Goal: Task Accomplishment & Management: Manage account settings

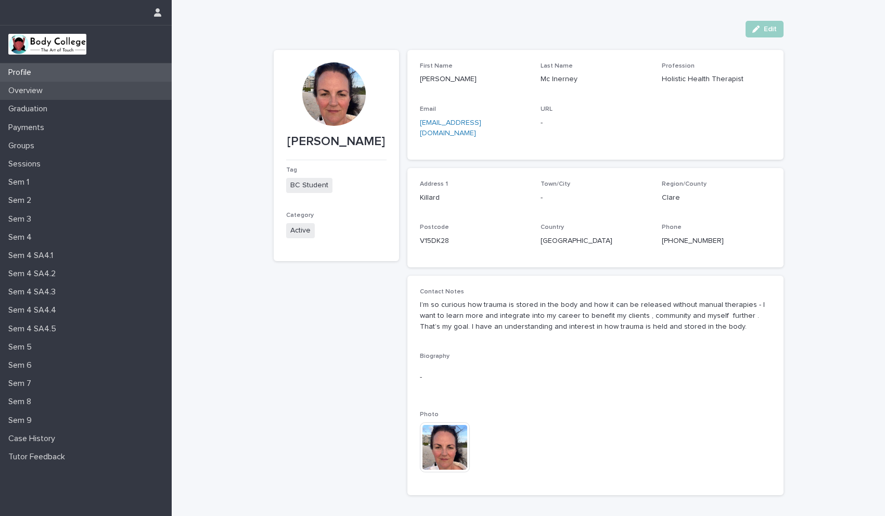
click at [31, 93] on p "Overview" at bounding box center [27, 91] width 47 height 10
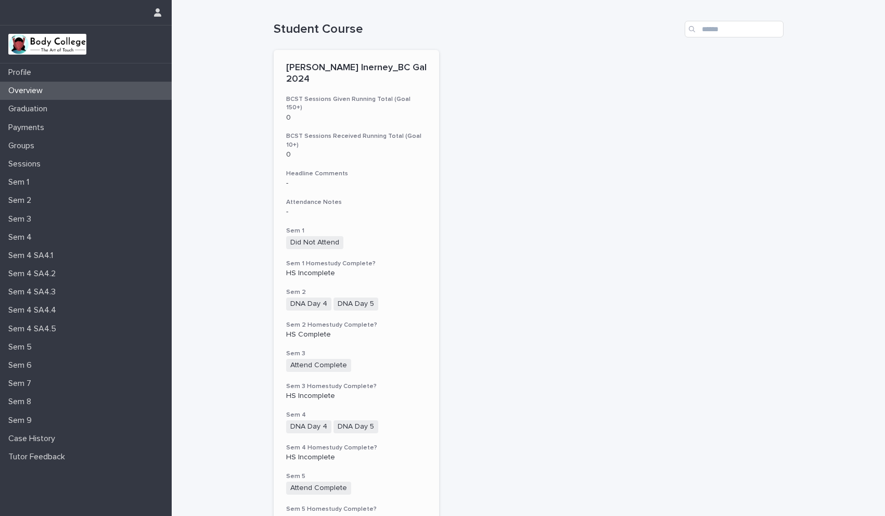
click at [387, 227] on h3 "Sem 1" at bounding box center [356, 231] width 141 height 8
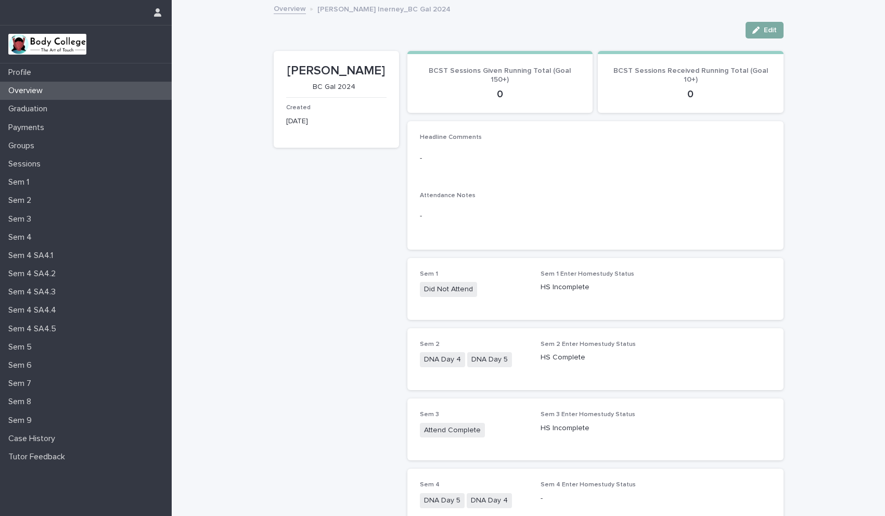
click at [764, 34] on button "Edit" at bounding box center [765, 30] width 38 height 17
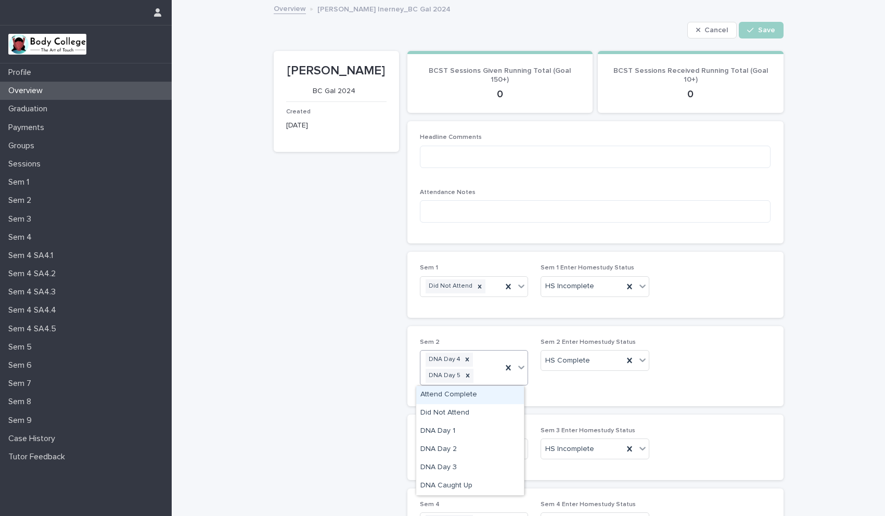
click at [519, 369] on icon at bounding box center [521, 367] width 10 height 10
click at [463, 481] on div "DNA Caught Up" at bounding box center [470, 486] width 108 height 18
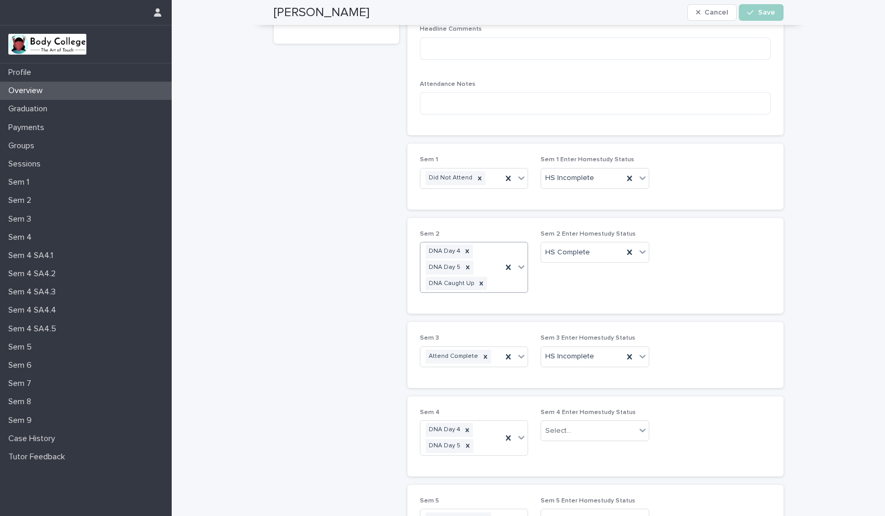
scroll to position [119, 0]
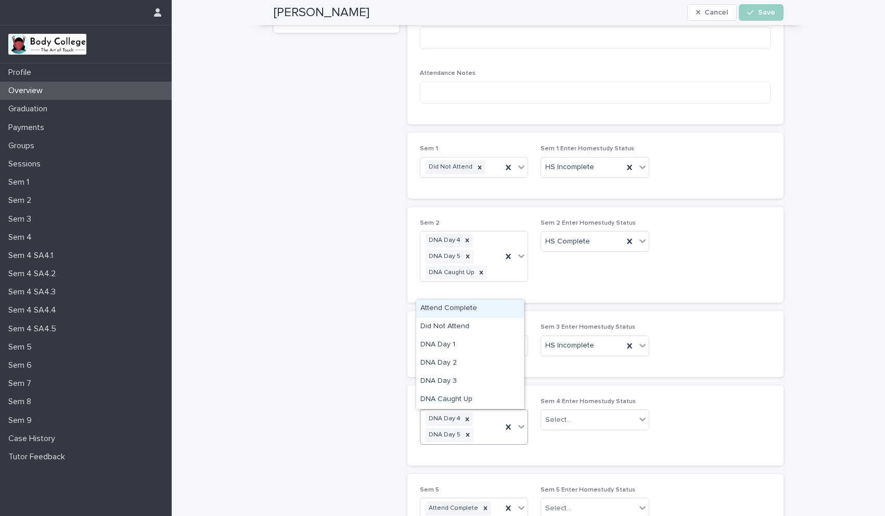
click at [518, 427] on icon at bounding box center [521, 427] width 10 height 10
click at [474, 400] on div "DNA Caught Up" at bounding box center [470, 400] width 108 height 18
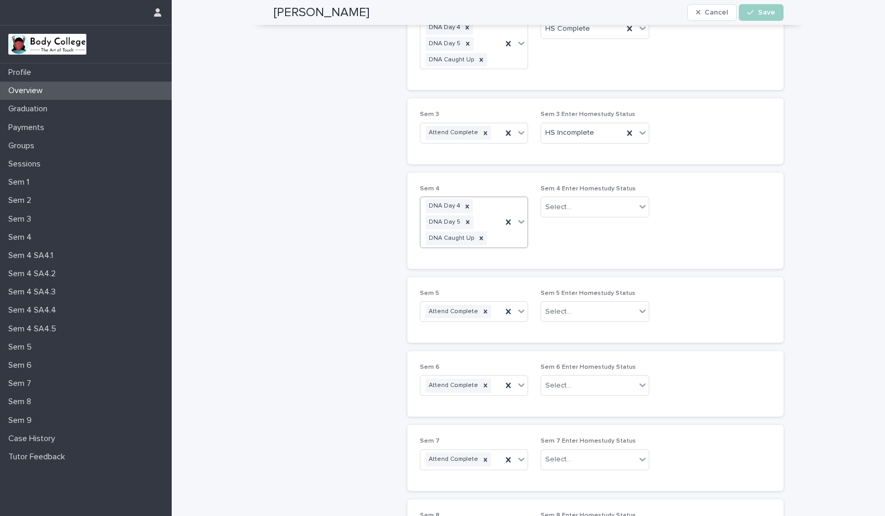
scroll to position [324, 0]
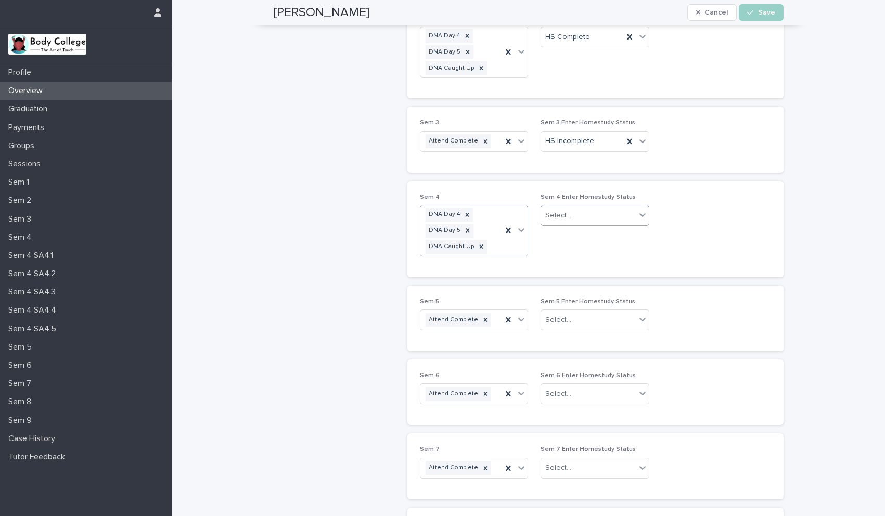
click at [638, 213] on icon at bounding box center [643, 215] width 10 height 10
click at [603, 233] on div "HS Complete" at bounding box center [592, 235] width 108 height 18
click at [637, 319] on div at bounding box center [643, 319] width 12 height 19
click at [577, 340] on div "HS Complete" at bounding box center [592, 340] width 108 height 18
click at [598, 392] on div "Select..." at bounding box center [588, 394] width 95 height 17
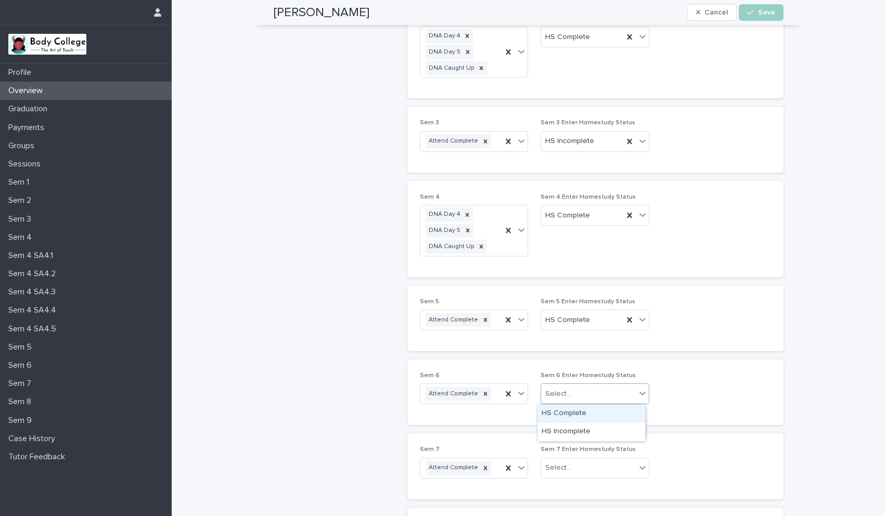
click at [579, 415] on div "HS Complete" at bounding box center [592, 414] width 108 height 18
click at [589, 463] on div "Select..." at bounding box center [588, 468] width 95 height 17
click at [576, 484] on div "HS Complete" at bounding box center [592, 488] width 108 height 18
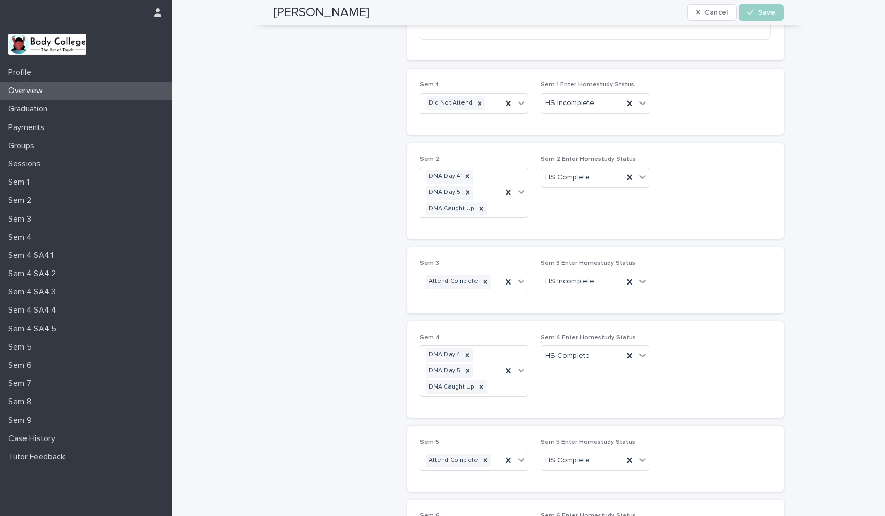
scroll to position [173, 0]
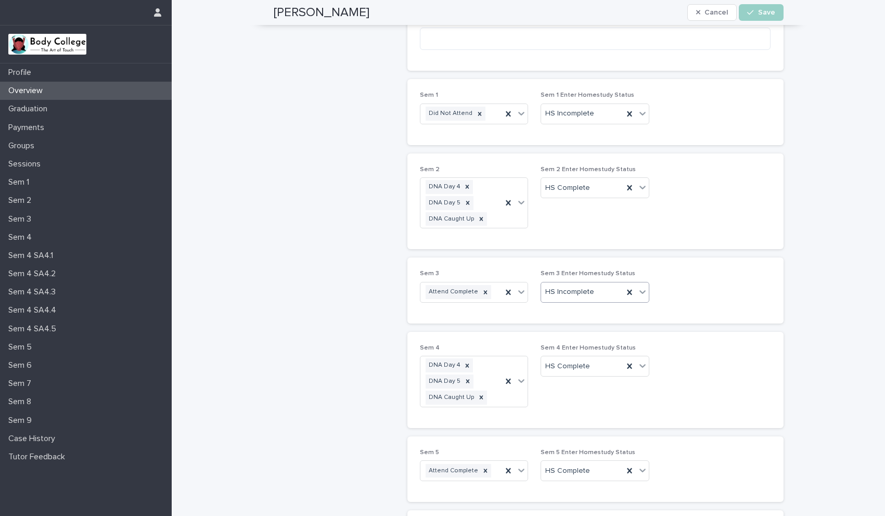
click at [640, 288] on icon at bounding box center [643, 292] width 10 height 10
click at [688, 277] on div "Sem 3 Attend Complete Sem 3 Enter Homestudy Status option HS Complete focused, …" at bounding box center [595, 290] width 351 height 41
click at [758, 11] on span "Save" at bounding box center [766, 12] width 17 height 7
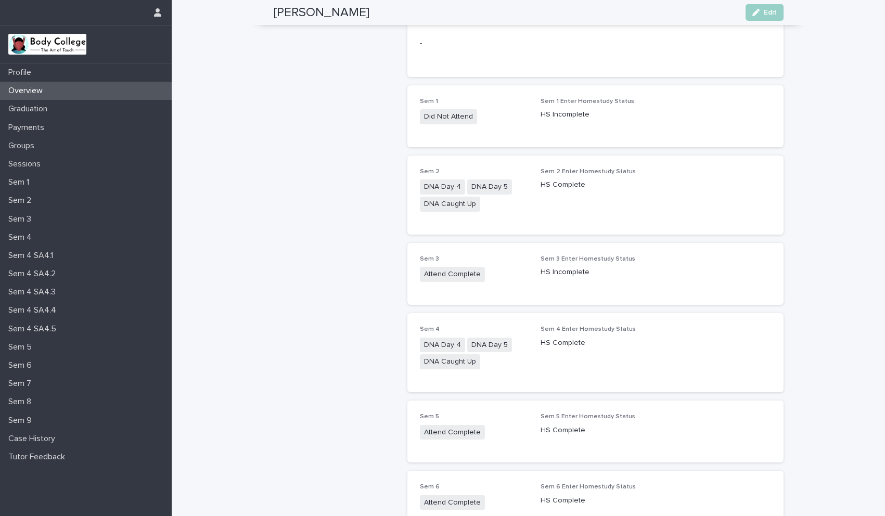
scroll to position [137, 0]
